Goal: Task Accomplishment & Management: Use online tool/utility

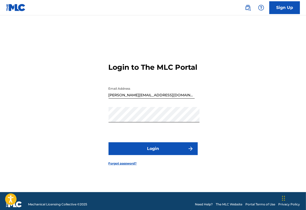
click at [151, 149] on button "Login" at bounding box center [153, 148] width 89 height 13
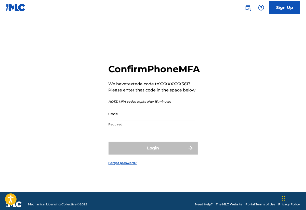
click at [123, 119] on input "Code" at bounding box center [152, 113] width 86 height 15
drag, startPoint x: 231, startPoint y: 23, endPoint x: 177, endPoint y: 123, distance: 112.6
click at [177, 121] on input "Code" at bounding box center [152, 113] width 86 height 15
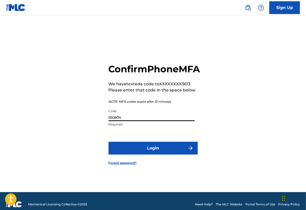
type input "550874"
click at [153, 154] on button "Login" at bounding box center [153, 148] width 89 height 13
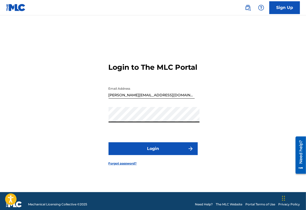
click at [159, 150] on button "Login" at bounding box center [153, 148] width 89 height 13
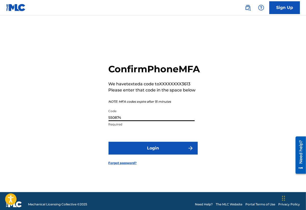
click at [134, 121] on input "550874" at bounding box center [152, 113] width 86 height 15
click at [134, 151] on button "Login" at bounding box center [153, 148] width 89 height 13
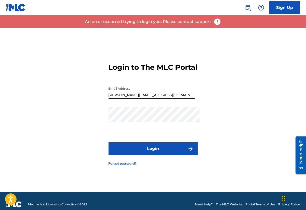
click at [144, 153] on button "Login" at bounding box center [153, 148] width 89 height 13
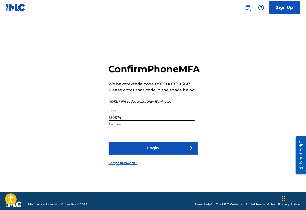
drag, startPoint x: 133, startPoint y: 124, endPoint x: 67, endPoint y: 116, distance: 66.0
click at [67, 116] on div "Confirm Phone MFA We have texted a code to XXXXXXXX3613 Please enter that code …" at bounding box center [153, 110] width 306 height 164
type input "706230"
click at [153, 154] on button "Login" at bounding box center [153, 148] width 89 height 13
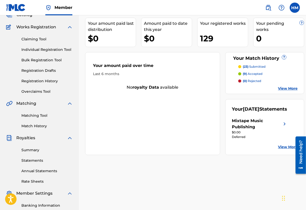
scroll to position [37, 0]
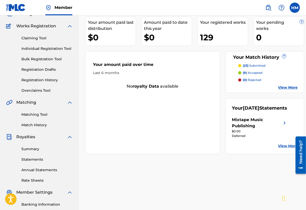
click at [36, 41] on link "Claiming Tool" at bounding box center [47, 37] width 52 height 5
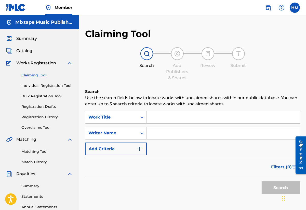
click at [166, 122] on input "Search Form" at bounding box center [223, 117] width 153 height 12
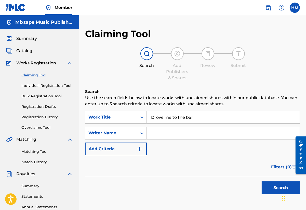
click at [268, 190] on button "Search" at bounding box center [281, 187] width 38 height 13
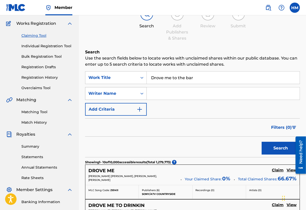
scroll to position [39, 0]
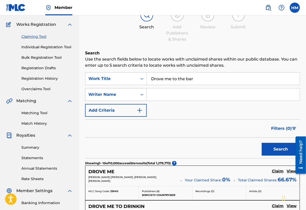
click at [125, 91] on div "Writer Name" at bounding box center [116, 94] width 62 height 13
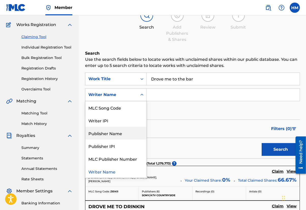
scroll to position [15, 0]
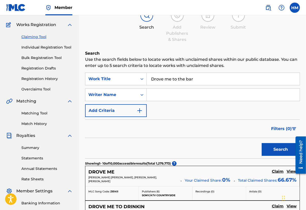
click at [170, 130] on div "Filters ( 0 )" at bounding box center [192, 128] width 215 height 18
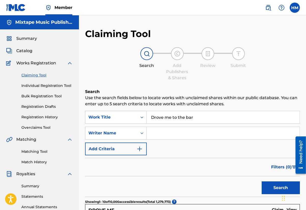
scroll to position [0, 0]
drag, startPoint x: 210, startPoint y: 125, endPoint x: 144, endPoint y: 105, distance: 68.7
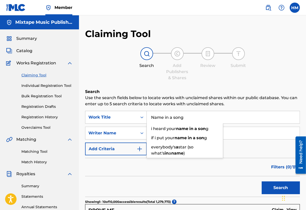
type input "Name in a song"
click at [280, 194] on button "Search" at bounding box center [281, 187] width 38 height 13
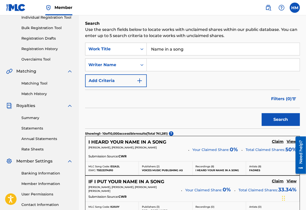
scroll to position [72, 0]
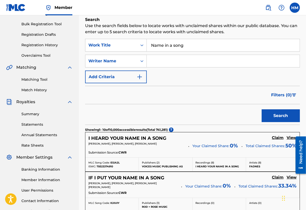
click at [171, 64] on input "Search Form" at bounding box center [223, 61] width 153 height 12
click at [280, 122] on button "Search" at bounding box center [281, 115] width 38 height 13
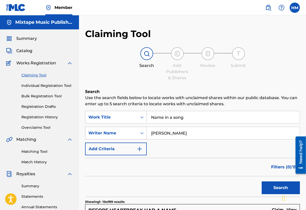
scroll to position [0, 0]
click at [160, 135] on input "[PERSON_NAME]" at bounding box center [223, 133] width 153 height 12
type input "[PERSON_NAME]"
click at [280, 194] on button "Search" at bounding box center [281, 187] width 38 height 13
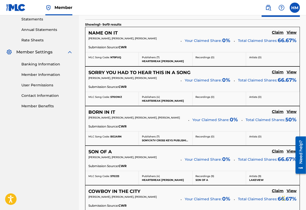
scroll to position [178, 0]
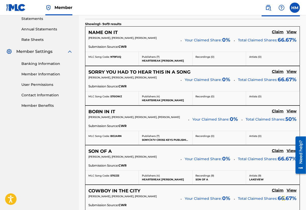
click at [112, 35] on h5 "NAME ON IT" at bounding box center [103, 33] width 29 height 6
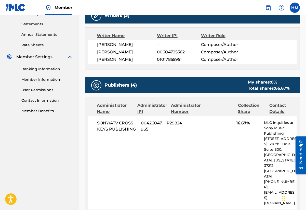
scroll to position [125, 0]
